Goal: Book appointment/travel/reservation

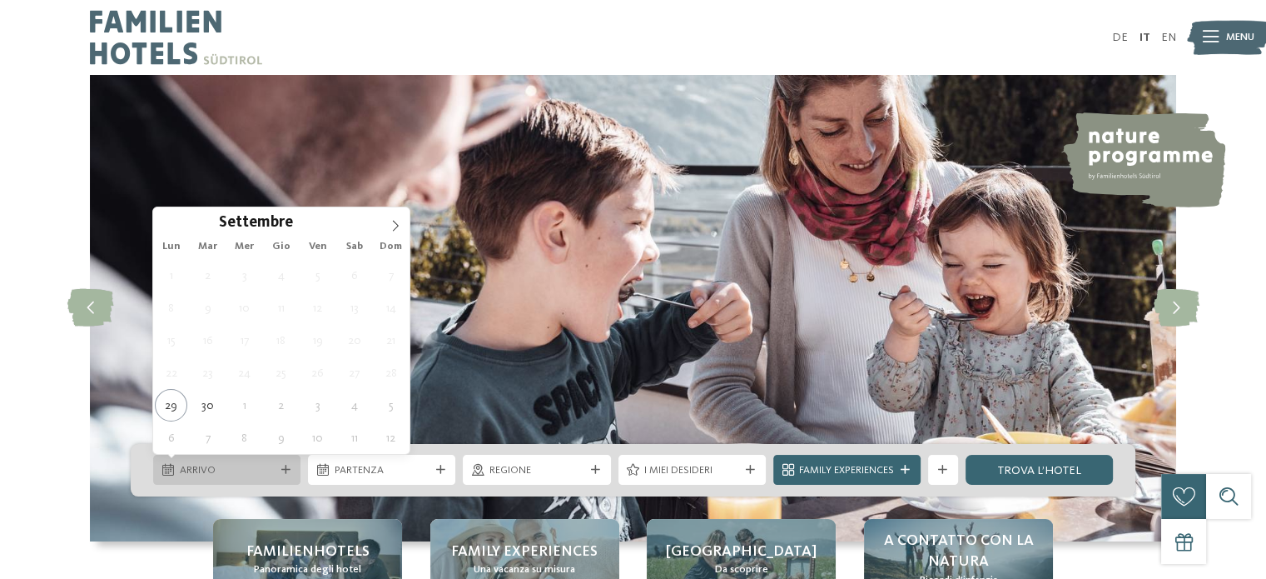
click at [183, 459] on div "Arrivo" at bounding box center [226, 470] width 147 height 30
click at [390, 226] on icon at bounding box center [396, 226] width 12 height 12
type div "[DATE]"
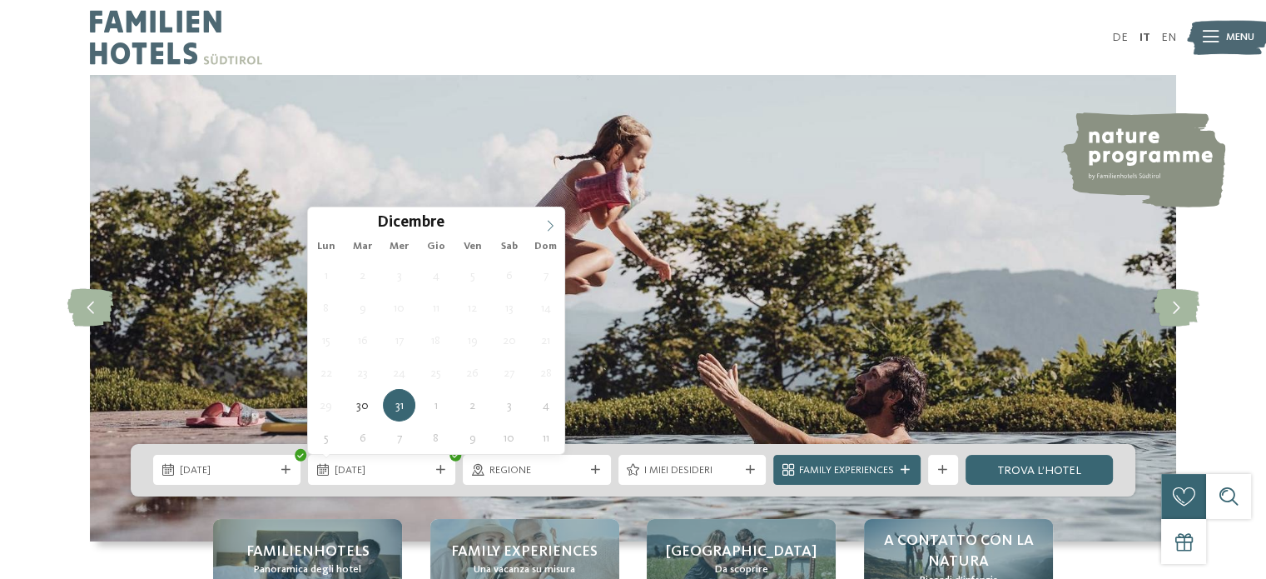
type input "****"
click at [550, 225] on icon at bounding box center [551, 226] width 12 height 12
type div "[DATE]"
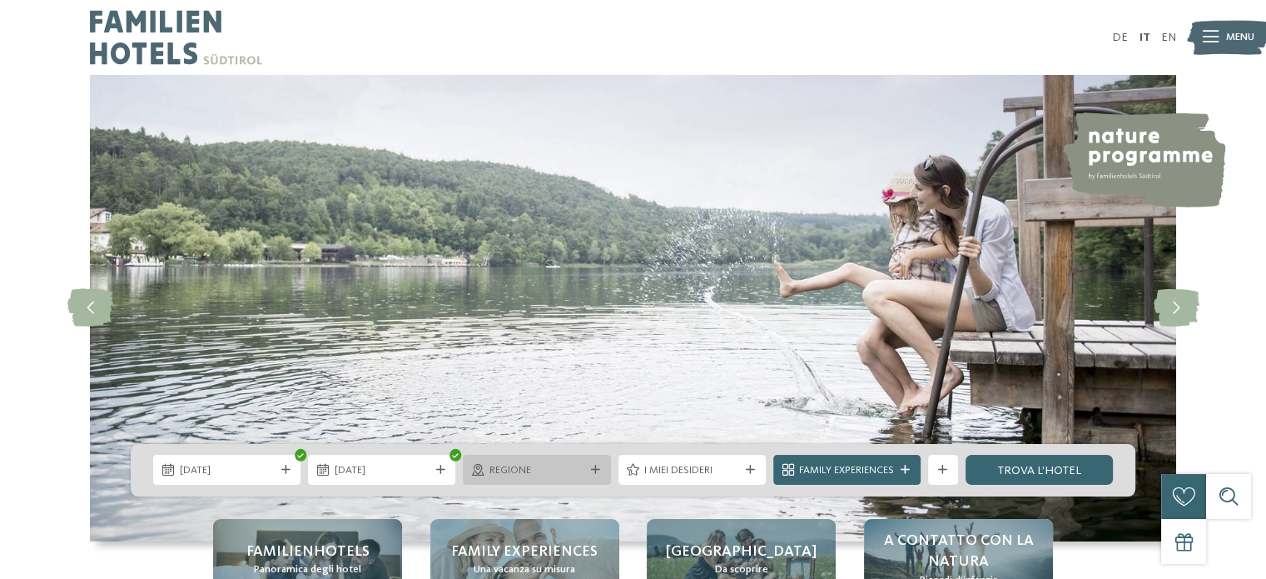
click at [591, 462] on div "Regione" at bounding box center [536, 470] width 147 height 30
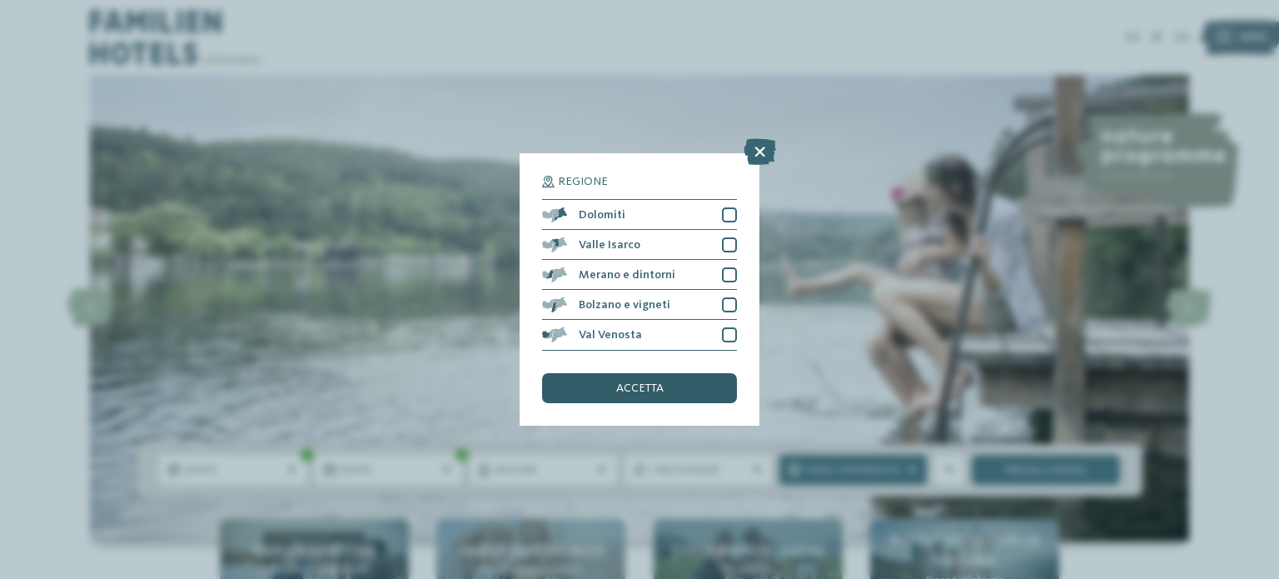
click at [676, 382] on div "accetta" at bounding box center [639, 388] width 195 height 30
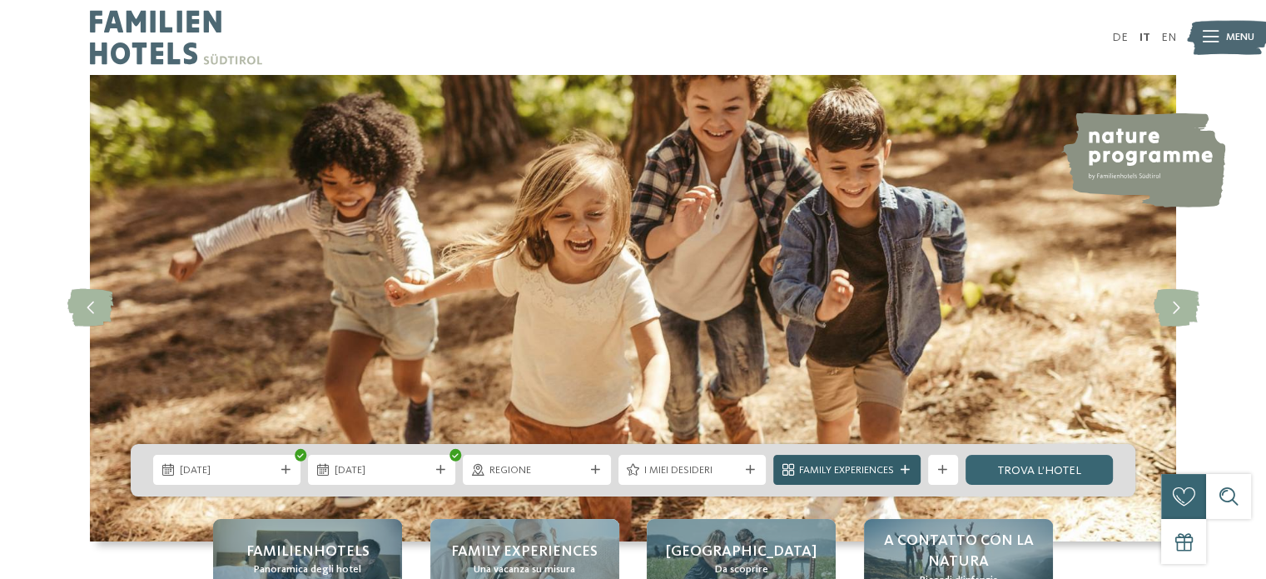
click at [870, 465] on span "Family Experiences" at bounding box center [846, 470] width 95 height 15
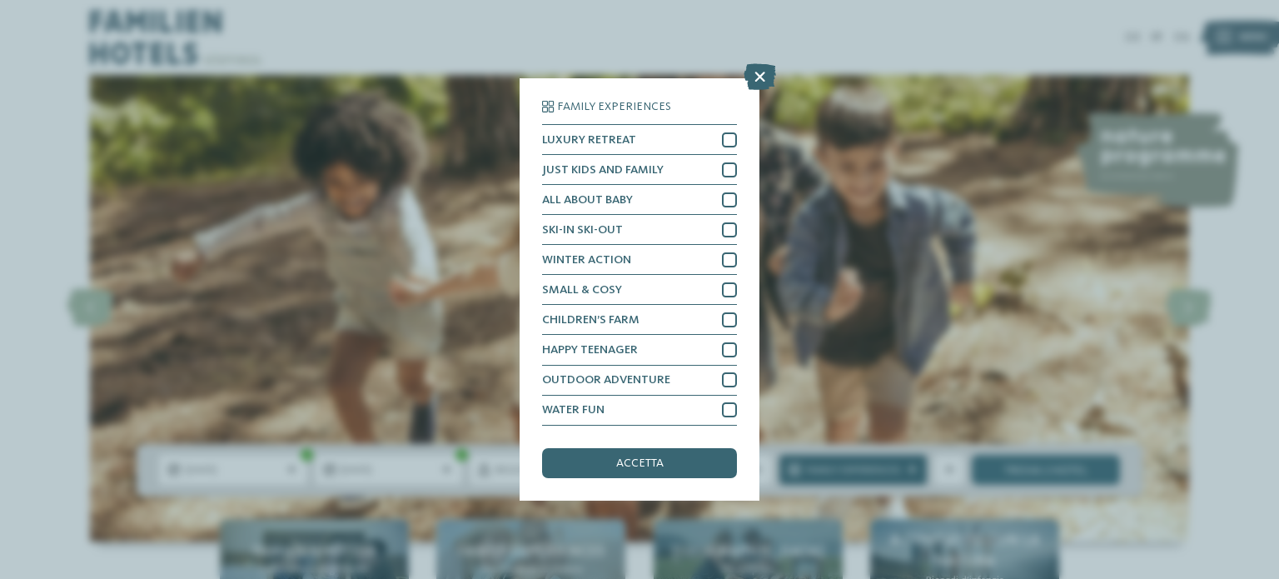
click at [870, 465] on div "Family Experiences LUXURY RETREAT JUST KIDS AND FAMILY" at bounding box center [639, 289] width 1279 height 579
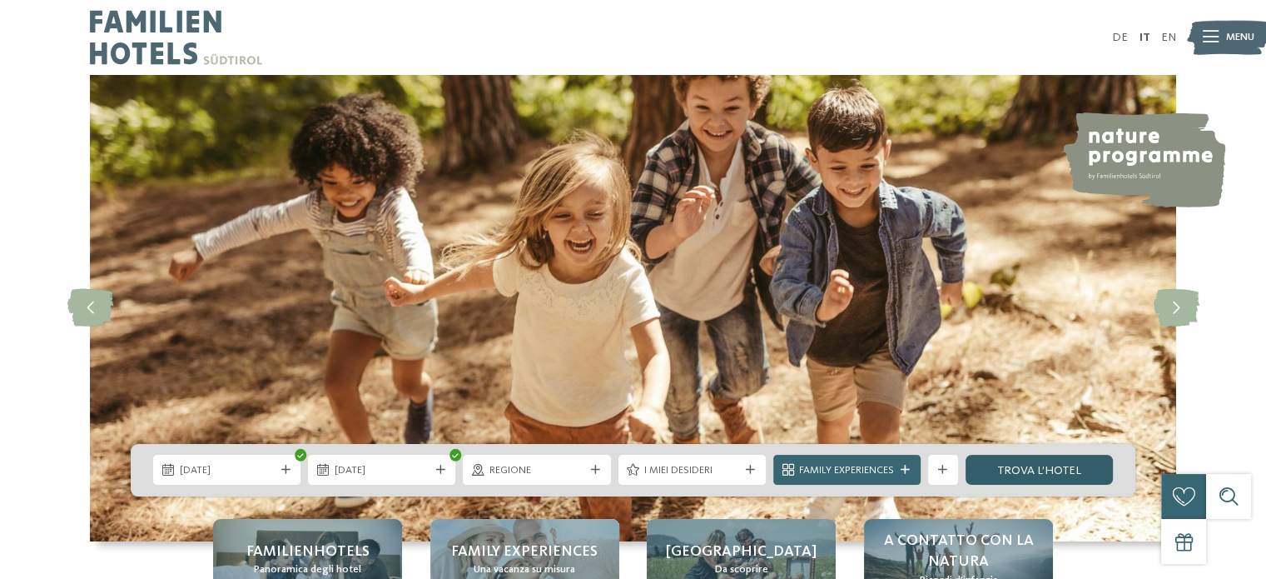
click at [1002, 462] on link "trova l’hotel" at bounding box center [1039, 470] width 147 height 30
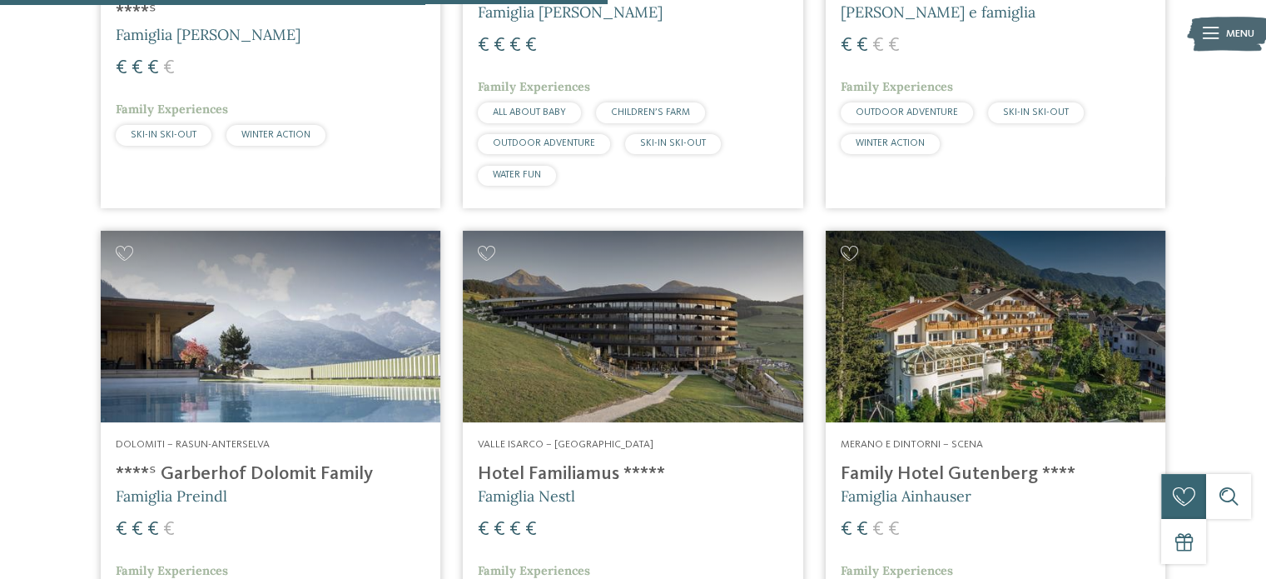
scroll to position [1825, 0]
